Goal: Information Seeking & Learning: Learn about a topic

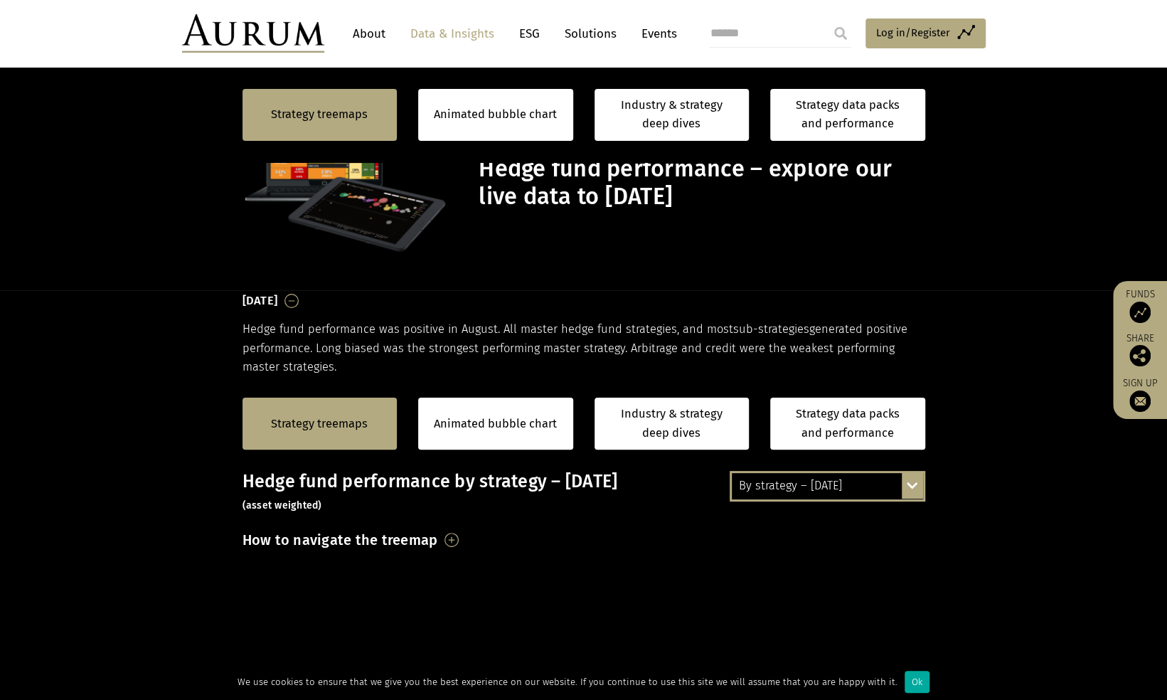
scroll to position [450, 0]
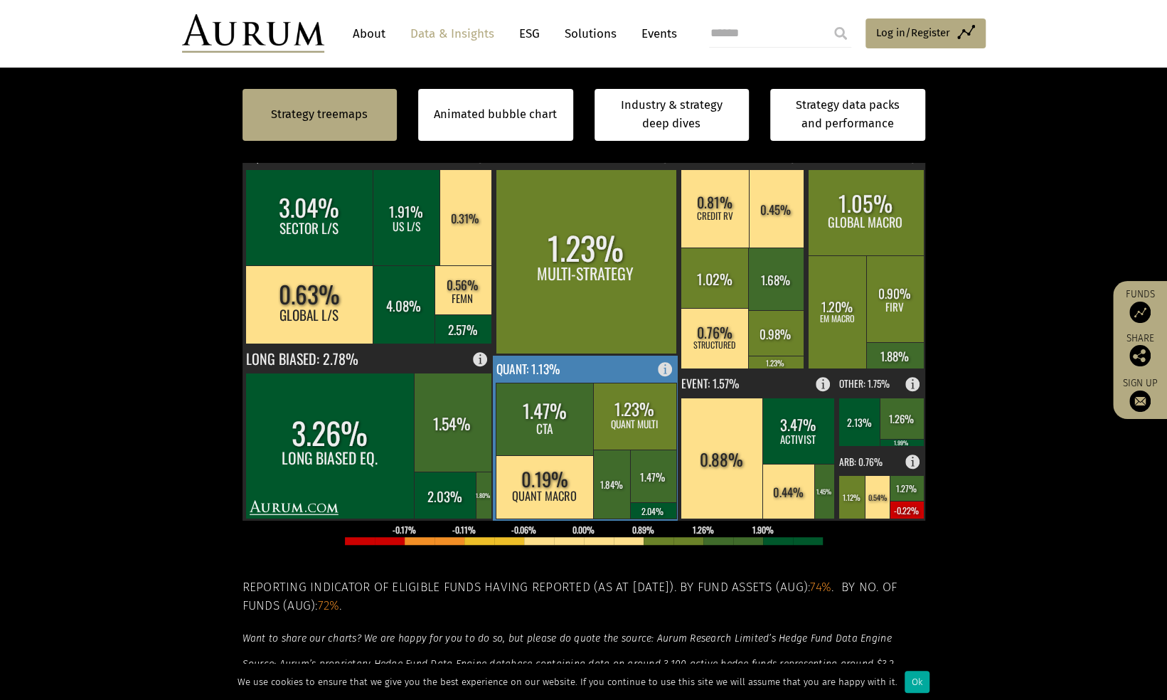
click at [664, 366] on rect at bounding box center [669, 366] width 17 height 20
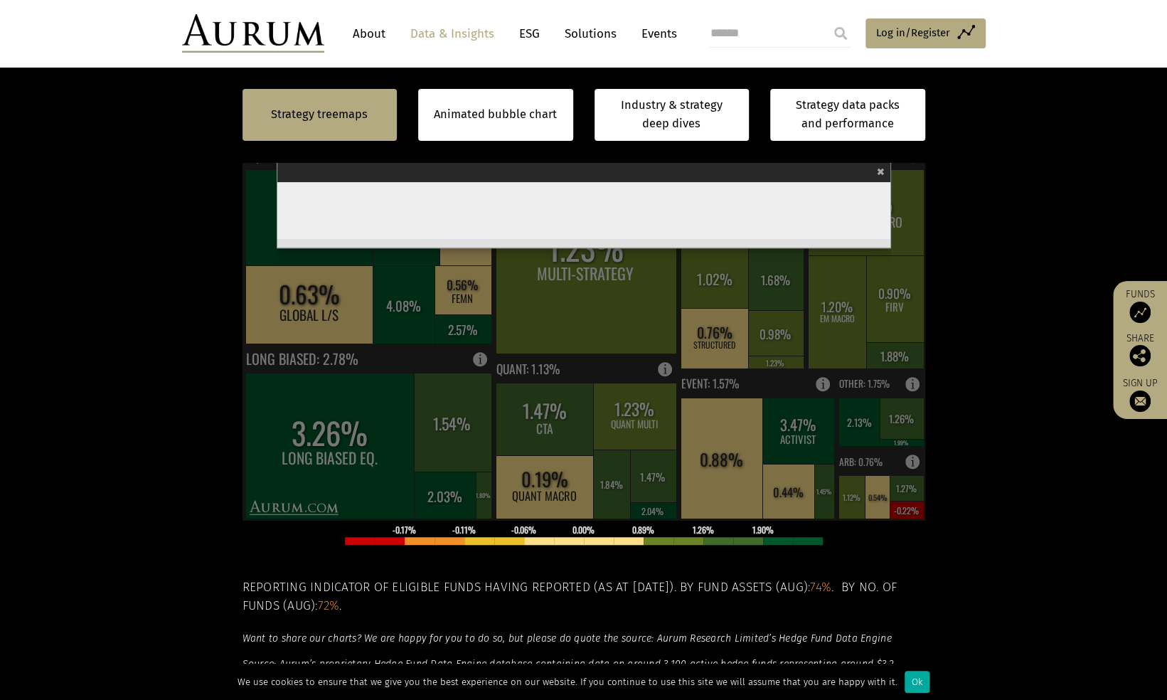
click at [637, 560] on p at bounding box center [584, 558] width 683 height 18
click at [884, 166] on span "×" at bounding box center [881, 169] width 8 height 16
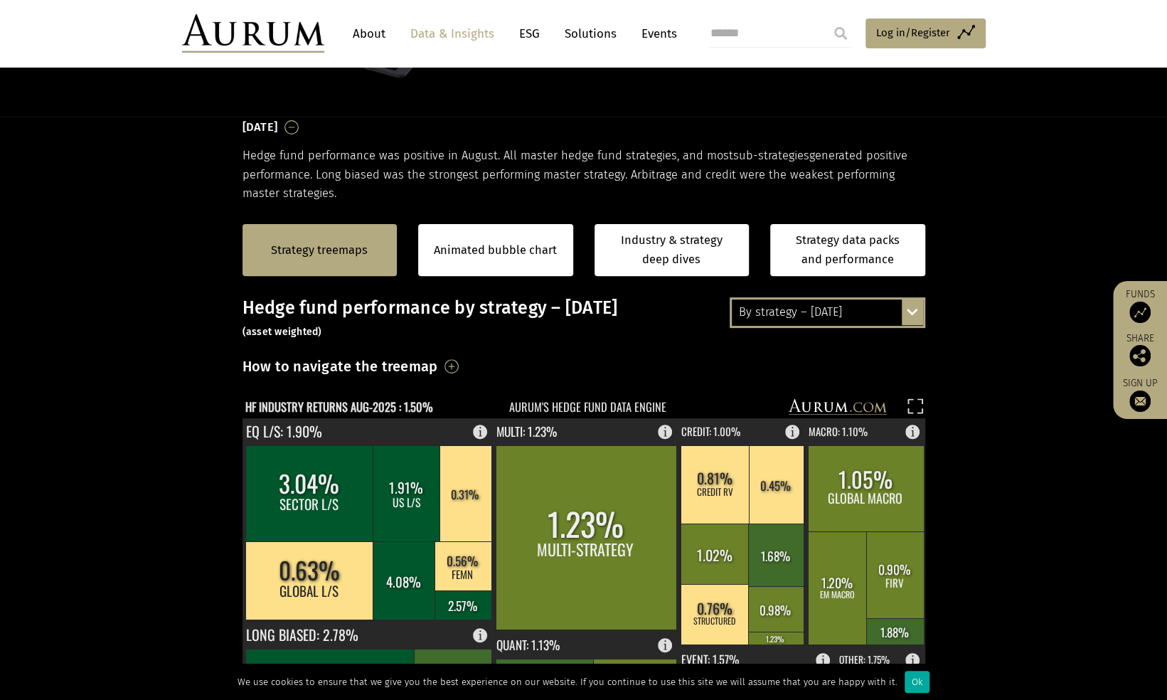
scroll to position [165, 0]
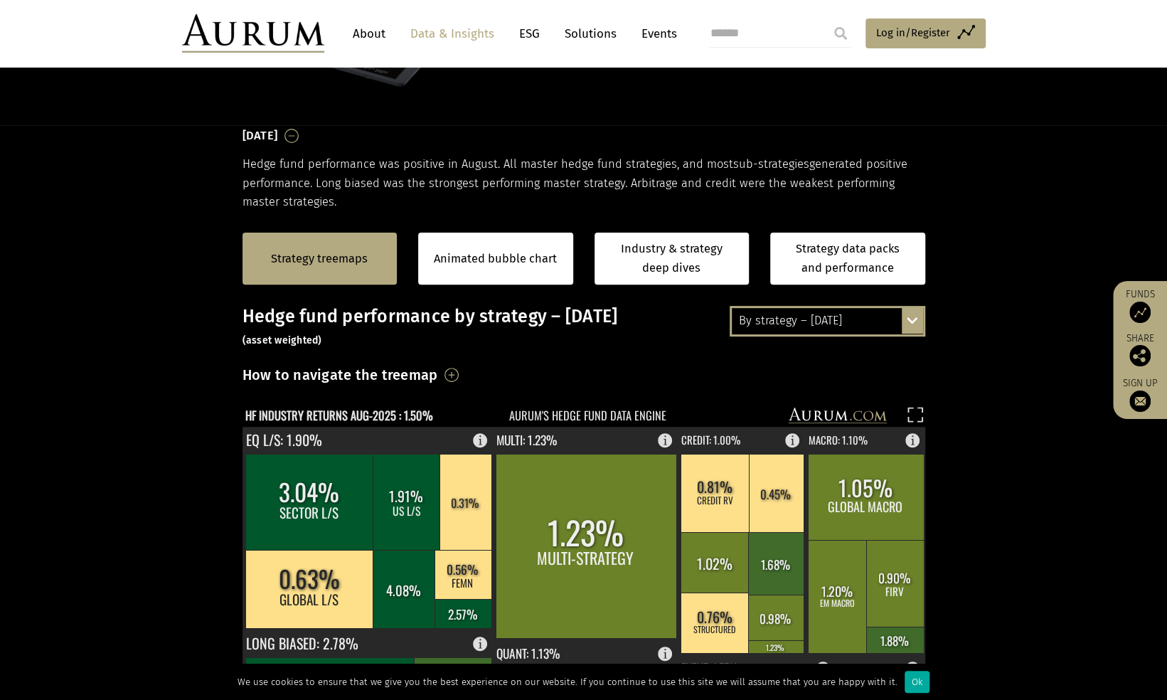
click at [912, 321] on div "By strategy – August 2025 By strategy – August 2025 By strategy – year to date …" at bounding box center [828, 321] width 196 height 30
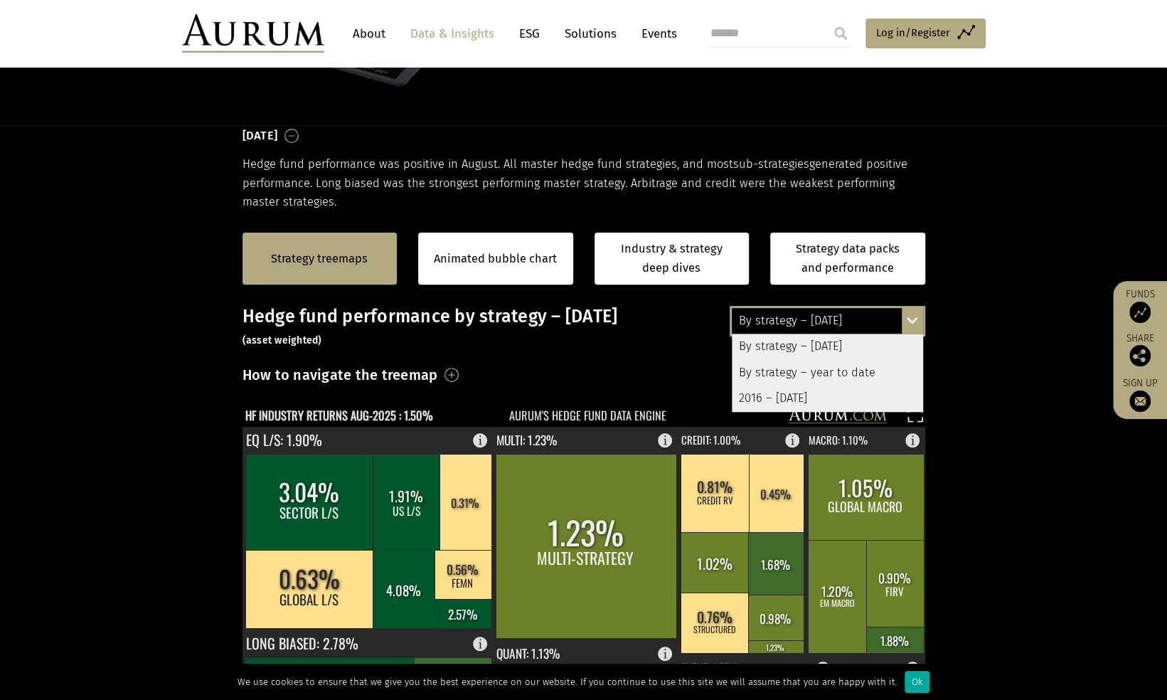
click at [865, 374] on div "By strategy – year to date" at bounding box center [827, 373] width 191 height 26
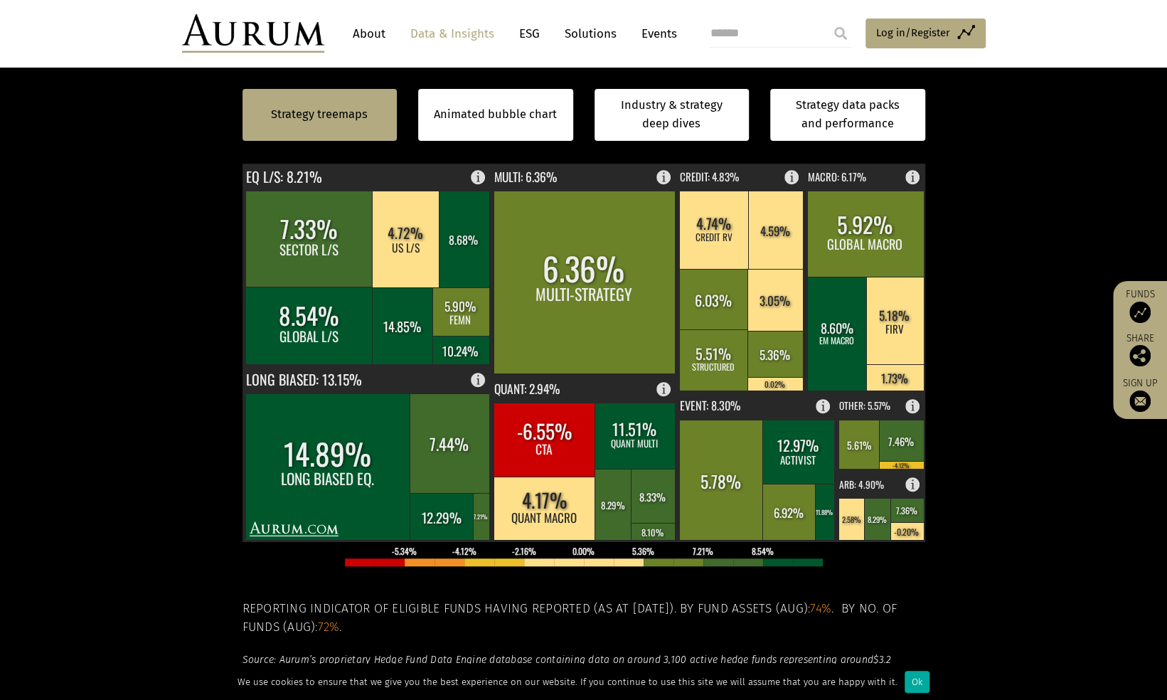
scroll to position [434, 0]
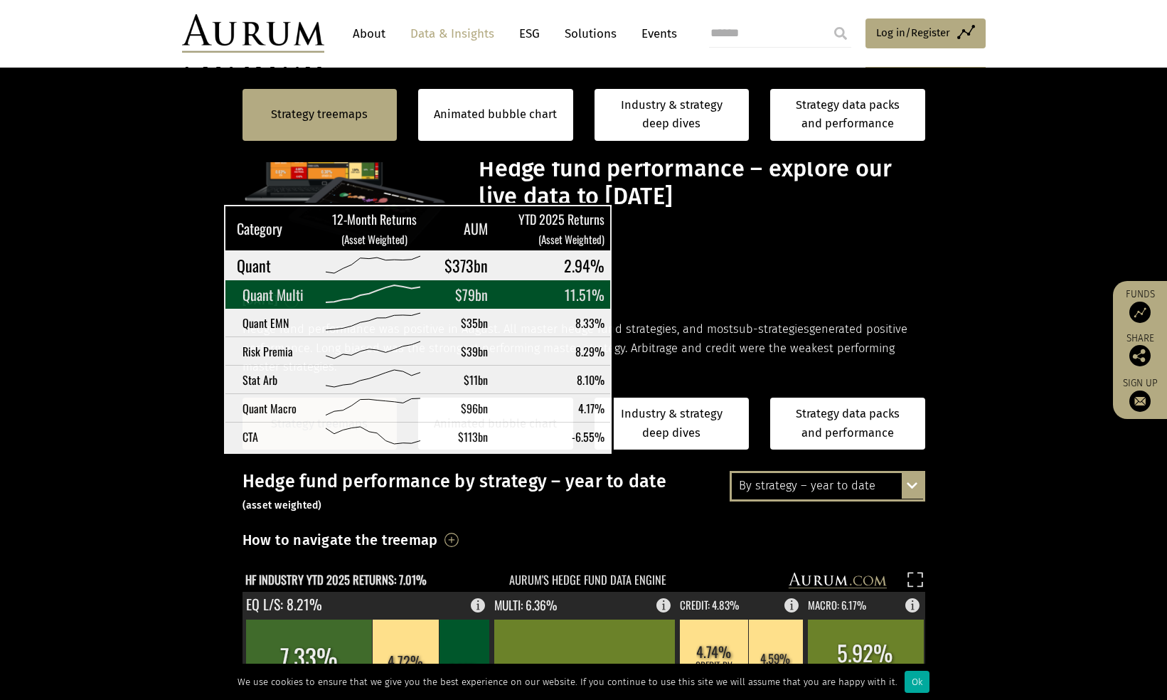
scroll to position [434, 0]
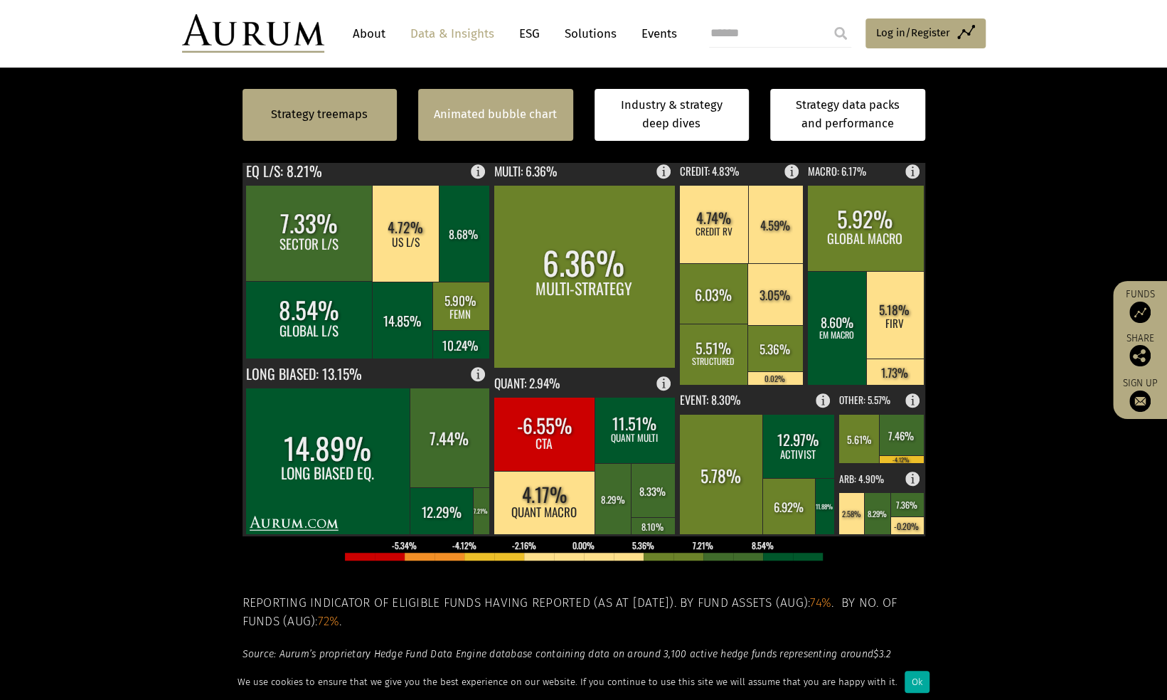
click at [555, 124] on div "Animated bubble chart" at bounding box center [495, 115] width 155 height 52
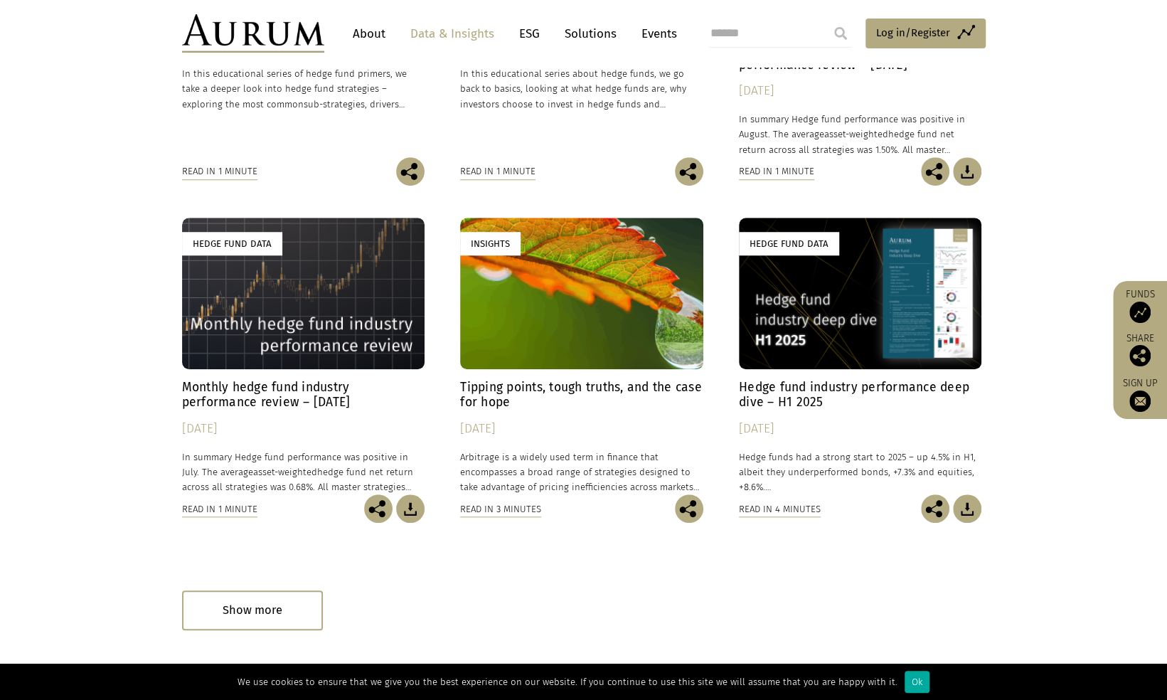
scroll to position [644, 0]
